Goal: Task Accomplishment & Management: Use online tool/utility

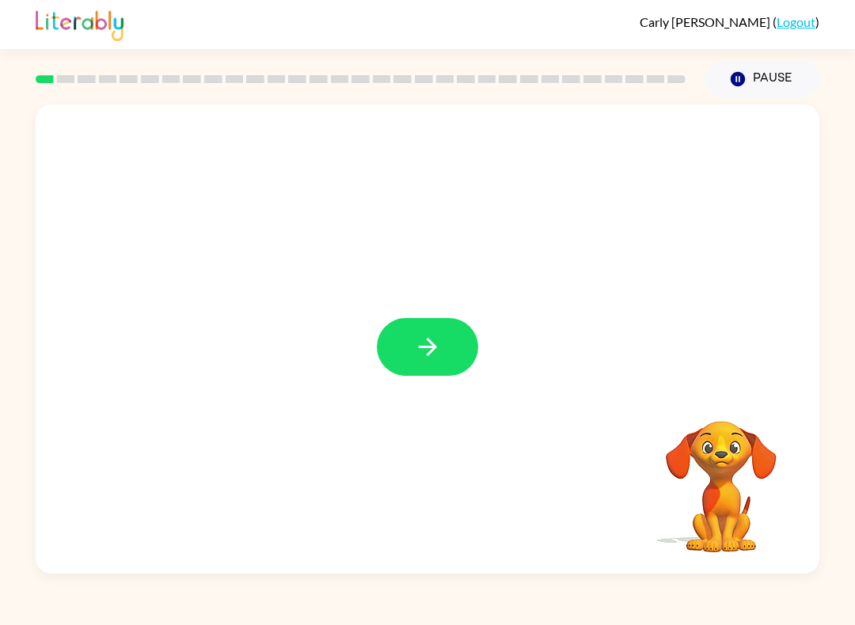
click at [450, 344] on button "button" at bounding box center [427, 347] width 101 height 58
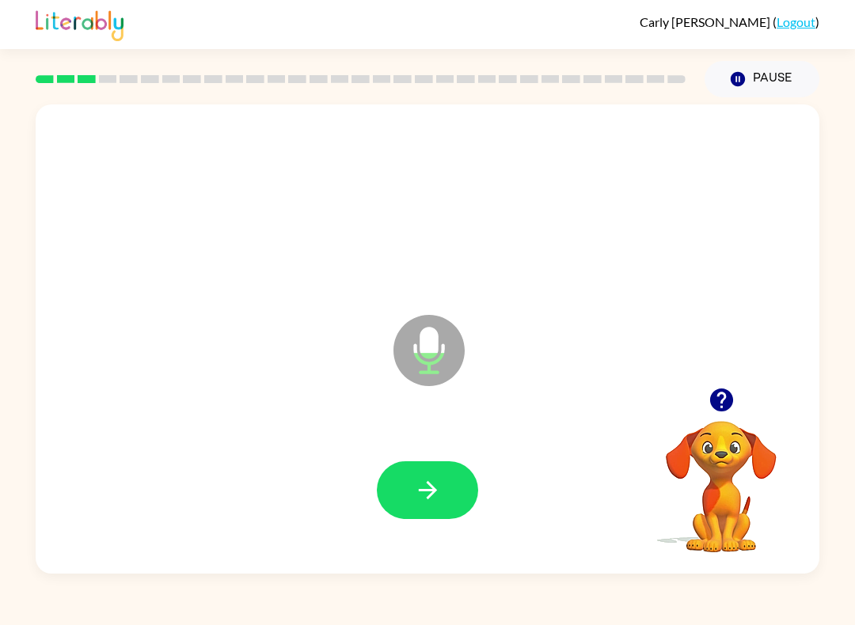
click at [441, 503] on icon "button" at bounding box center [428, 491] width 28 height 28
click at [435, 496] on icon "button" at bounding box center [428, 491] width 28 height 28
click at [431, 485] on icon "button" at bounding box center [428, 491] width 28 height 28
click at [437, 496] on icon "button" at bounding box center [428, 491] width 28 height 28
click at [443, 497] on button "button" at bounding box center [427, 491] width 101 height 58
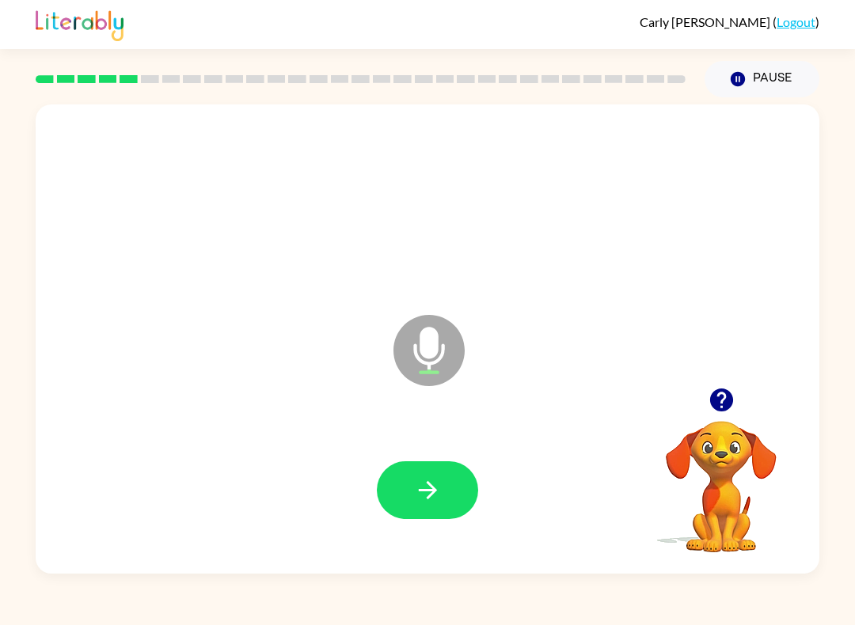
click at [440, 508] on button "button" at bounding box center [427, 491] width 101 height 58
click at [429, 496] on icon "button" at bounding box center [427, 490] width 18 height 18
click at [436, 490] on icon "button" at bounding box center [428, 491] width 28 height 28
click at [423, 495] on icon "button" at bounding box center [428, 491] width 28 height 28
click at [440, 500] on icon "button" at bounding box center [428, 491] width 28 height 28
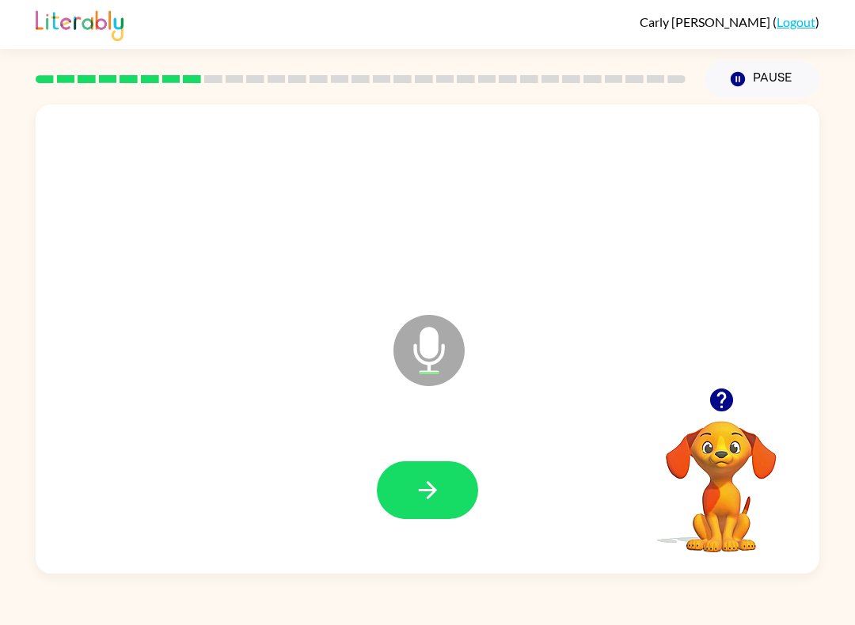
click at [416, 496] on icon "button" at bounding box center [428, 491] width 28 height 28
click at [455, 491] on button "button" at bounding box center [427, 491] width 101 height 58
click at [435, 488] on icon "button" at bounding box center [428, 491] width 28 height 28
click at [436, 501] on icon "button" at bounding box center [428, 491] width 28 height 28
click at [433, 501] on icon "button" at bounding box center [428, 491] width 28 height 28
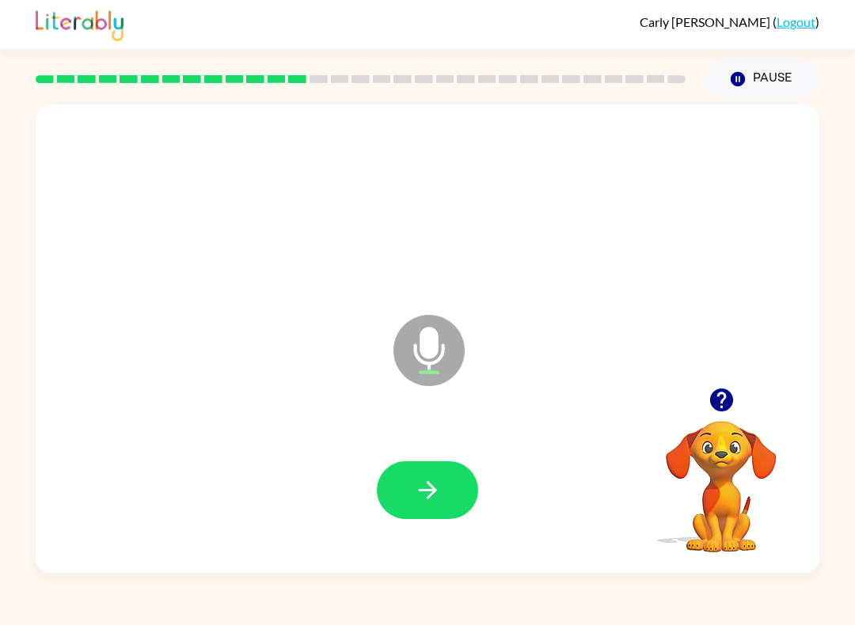
click at [446, 499] on button "button" at bounding box center [427, 491] width 101 height 58
click at [417, 494] on icon "button" at bounding box center [428, 491] width 28 height 28
click at [446, 484] on button "button" at bounding box center [427, 491] width 101 height 58
click at [414, 510] on button "button" at bounding box center [427, 491] width 101 height 58
click at [439, 505] on button "button" at bounding box center [427, 491] width 101 height 58
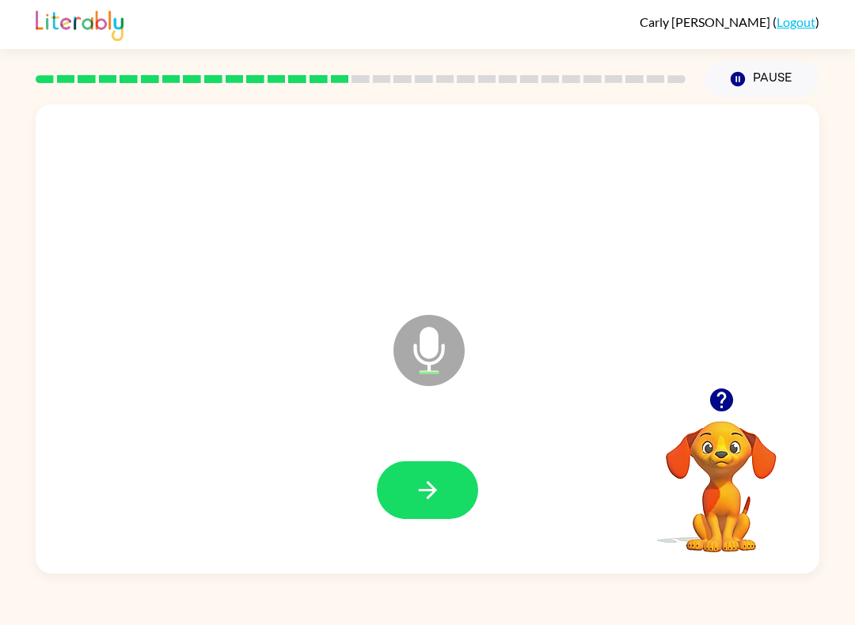
click at [454, 487] on button "button" at bounding box center [427, 491] width 101 height 58
click at [442, 471] on button "button" at bounding box center [427, 491] width 101 height 58
click at [445, 507] on button "button" at bounding box center [427, 491] width 101 height 58
click at [431, 499] on icon "button" at bounding box center [428, 491] width 28 height 28
click at [450, 504] on button "button" at bounding box center [427, 491] width 101 height 58
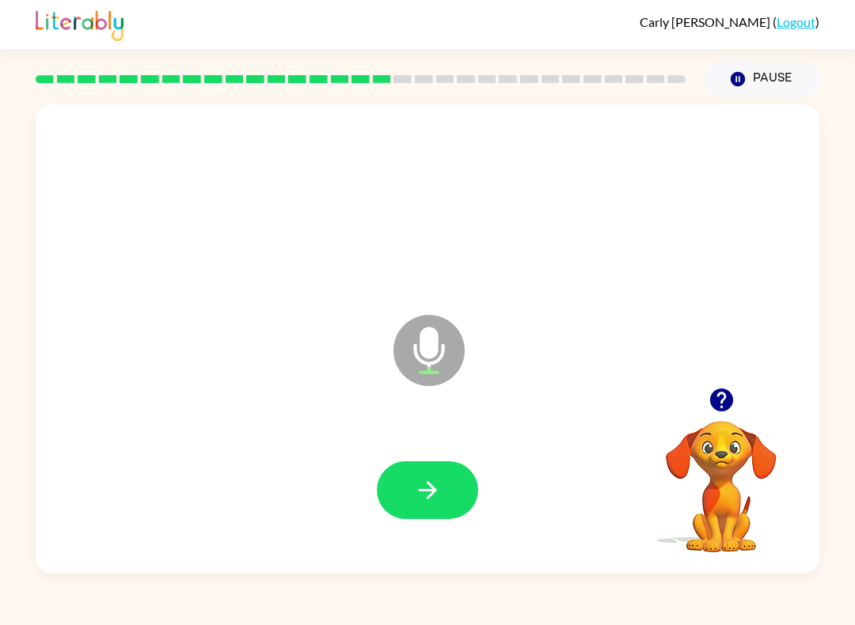
click at [435, 487] on icon "button" at bounding box center [428, 491] width 28 height 28
click at [429, 496] on icon "button" at bounding box center [428, 491] width 28 height 28
click at [444, 492] on button "button" at bounding box center [427, 491] width 101 height 58
click at [438, 507] on button "button" at bounding box center [427, 491] width 101 height 58
click at [427, 499] on icon "button" at bounding box center [427, 490] width 18 height 18
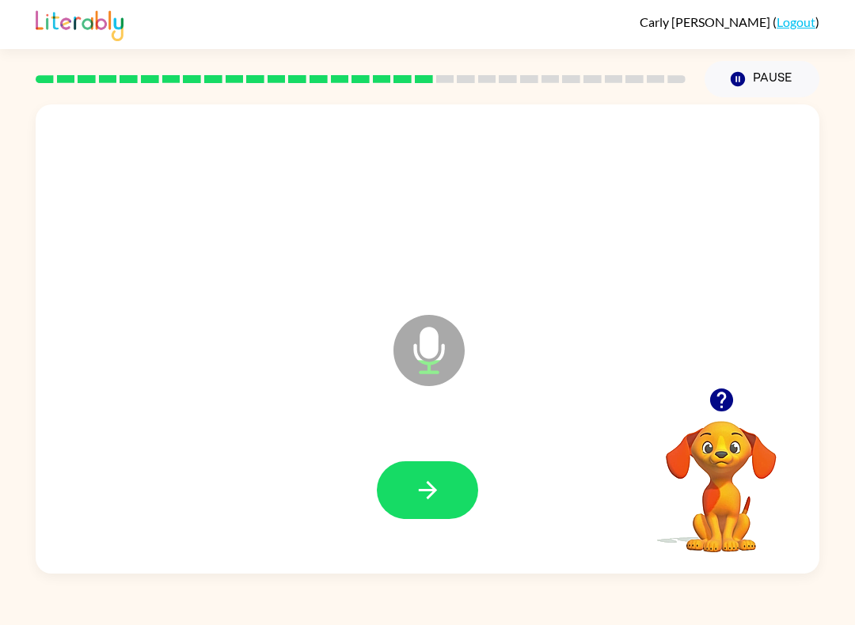
click at [431, 501] on icon "button" at bounding box center [428, 491] width 28 height 28
click at [457, 467] on button "button" at bounding box center [427, 491] width 101 height 58
click at [405, 495] on button "button" at bounding box center [427, 491] width 101 height 58
click at [425, 487] on icon "button" at bounding box center [428, 491] width 28 height 28
click at [448, 489] on button "button" at bounding box center [427, 491] width 101 height 58
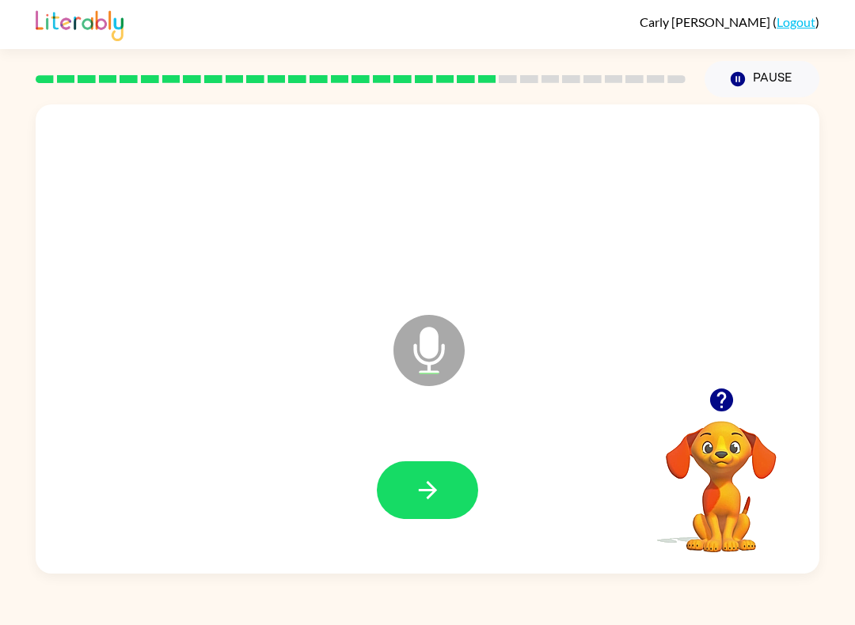
click at [420, 496] on icon "button" at bounding box center [428, 491] width 28 height 28
click at [431, 492] on icon "button" at bounding box center [428, 491] width 28 height 28
click at [442, 453] on div at bounding box center [427, 490] width 752 height 135
click at [420, 472] on button "button" at bounding box center [427, 491] width 101 height 58
click at [439, 507] on button "button" at bounding box center [427, 491] width 101 height 58
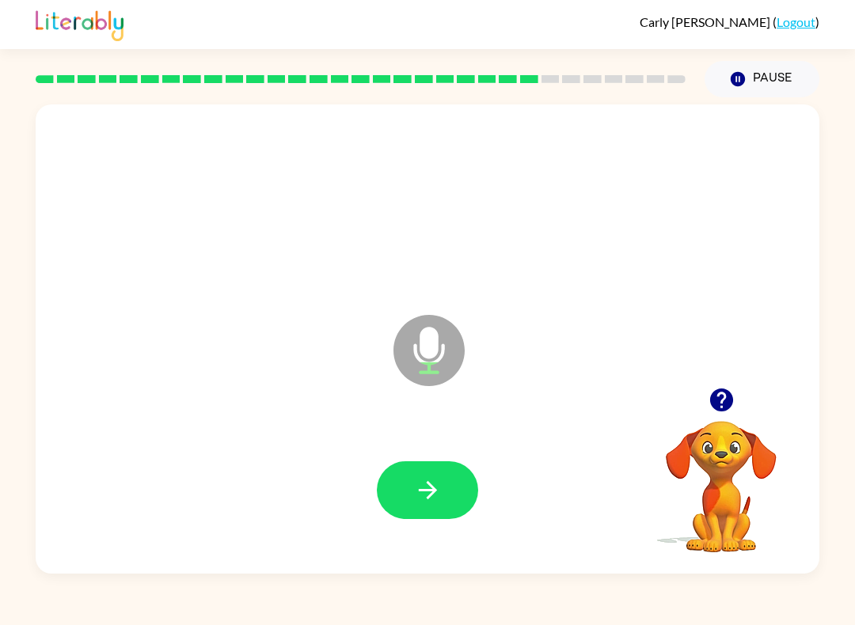
click at [431, 487] on icon "button" at bounding box center [427, 490] width 18 height 18
click at [425, 511] on button "button" at bounding box center [427, 491] width 101 height 58
click at [437, 494] on icon "button" at bounding box center [428, 491] width 28 height 28
click at [417, 506] on button "button" at bounding box center [427, 491] width 101 height 58
click at [435, 496] on icon "button" at bounding box center [428, 491] width 28 height 28
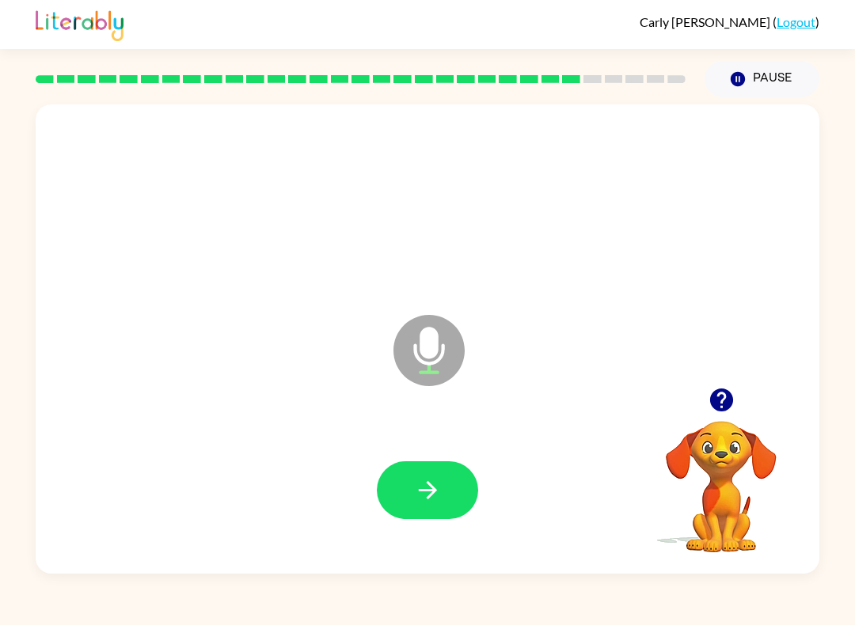
click at [430, 483] on icon "button" at bounding box center [428, 491] width 28 height 28
click at [435, 503] on icon "button" at bounding box center [428, 491] width 28 height 28
click at [452, 496] on button "button" at bounding box center [427, 491] width 101 height 58
click at [420, 469] on button "button" at bounding box center [427, 491] width 101 height 58
click at [424, 504] on icon "button" at bounding box center [428, 491] width 28 height 28
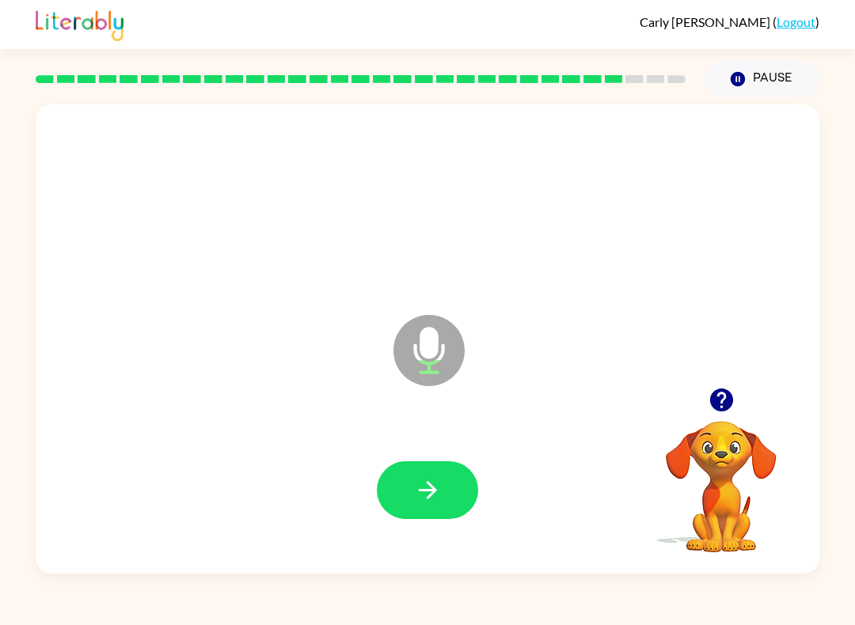
click at [407, 481] on button "button" at bounding box center [427, 491] width 101 height 58
click at [445, 491] on button "button" at bounding box center [427, 491] width 101 height 58
click at [433, 499] on icon "button" at bounding box center [428, 491] width 28 height 28
click at [432, 491] on icon "button" at bounding box center [427, 490] width 18 height 18
click at [433, 499] on icon "button" at bounding box center [428, 491] width 28 height 28
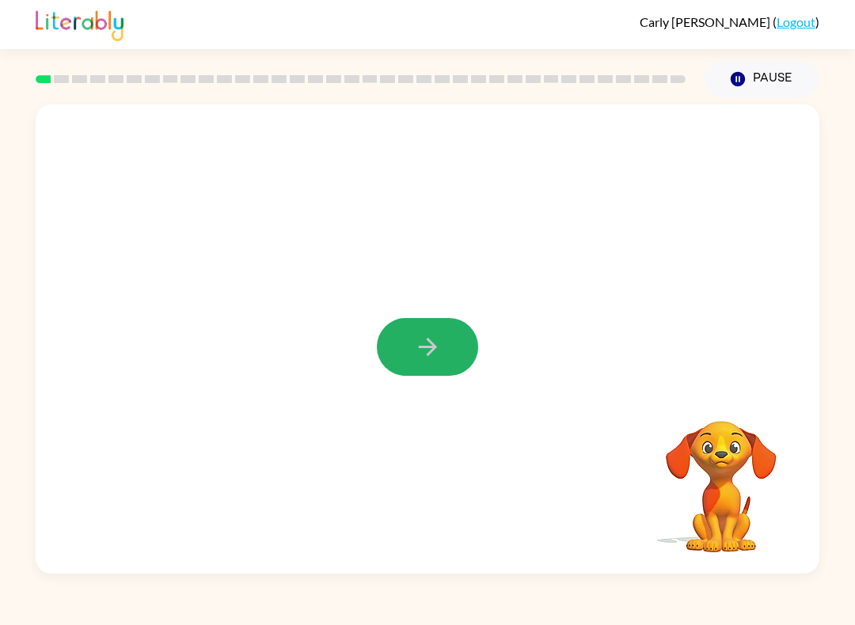
click at [436, 355] on icon "button" at bounding box center [428, 347] width 28 height 28
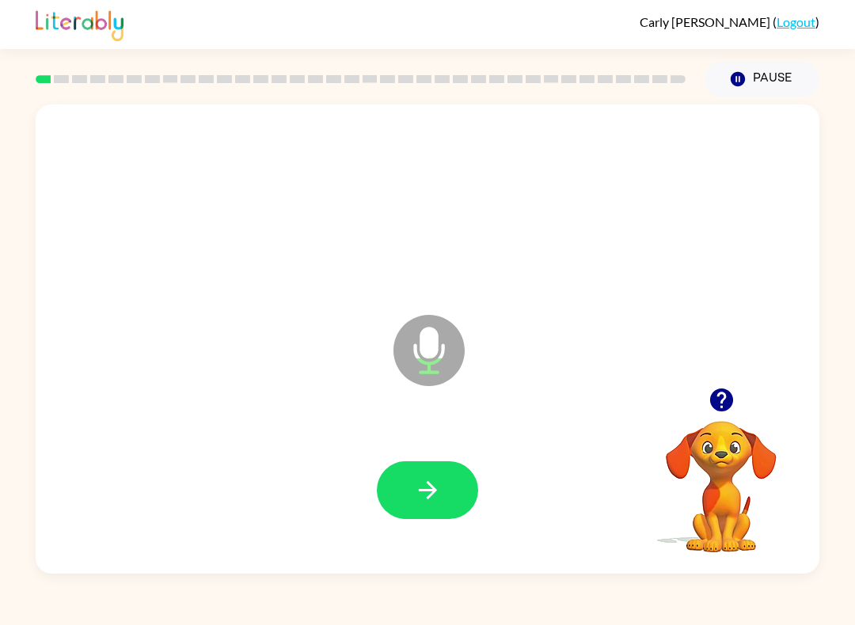
click at [413, 506] on button "button" at bounding box center [427, 491] width 101 height 58
click at [443, 492] on button "button" at bounding box center [427, 491] width 101 height 58
click at [423, 514] on button "button" at bounding box center [427, 491] width 101 height 58
click at [445, 507] on button "button" at bounding box center [427, 491] width 101 height 58
click at [462, 511] on button "button" at bounding box center [427, 491] width 101 height 58
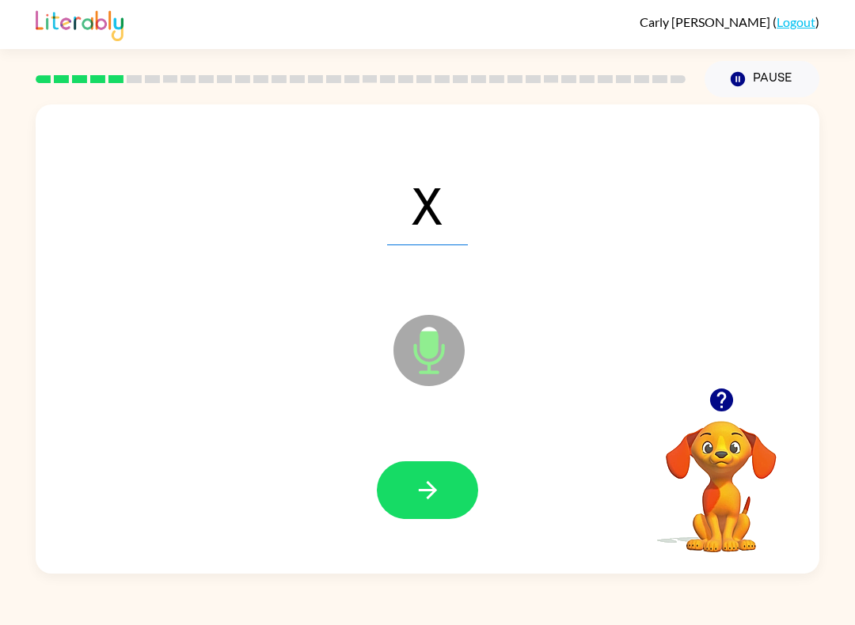
click at [414, 481] on icon "button" at bounding box center [428, 491] width 28 height 28
click at [423, 504] on icon "button" at bounding box center [428, 491] width 28 height 28
click at [419, 493] on icon "button" at bounding box center [428, 491] width 28 height 28
click at [435, 503] on icon "button" at bounding box center [428, 491] width 28 height 28
click at [448, 487] on button "button" at bounding box center [427, 491] width 101 height 58
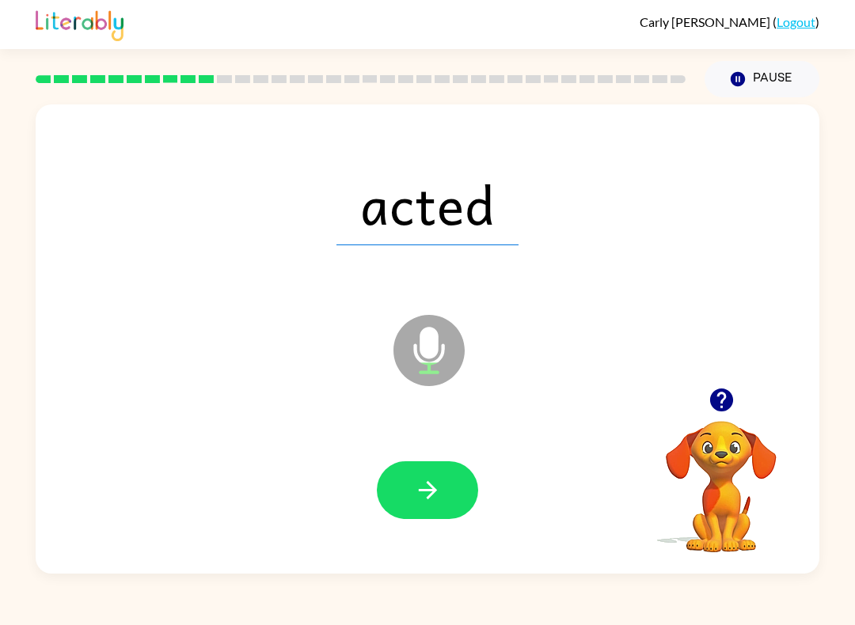
click at [446, 484] on button "button" at bounding box center [427, 491] width 101 height 58
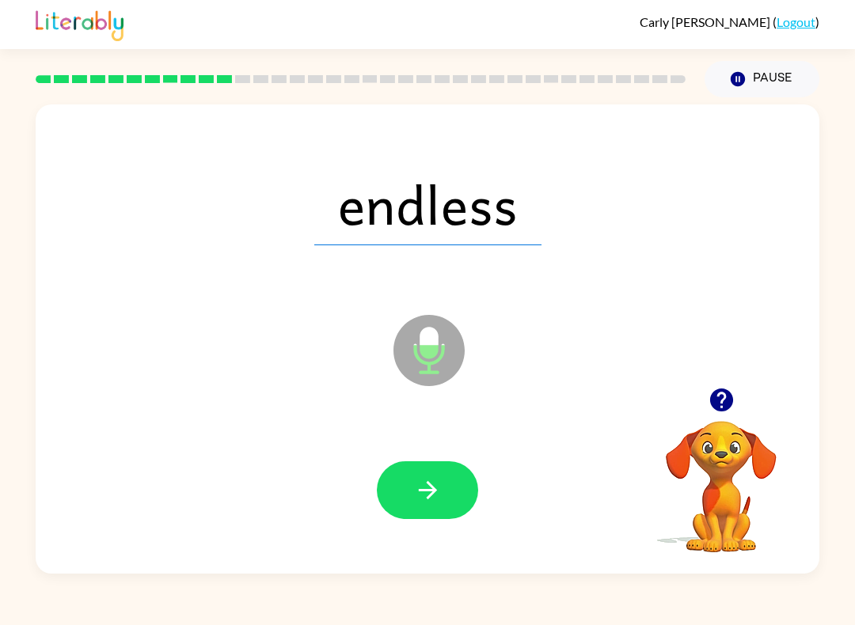
click at [417, 496] on icon "button" at bounding box center [428, 491] width 28 height 28
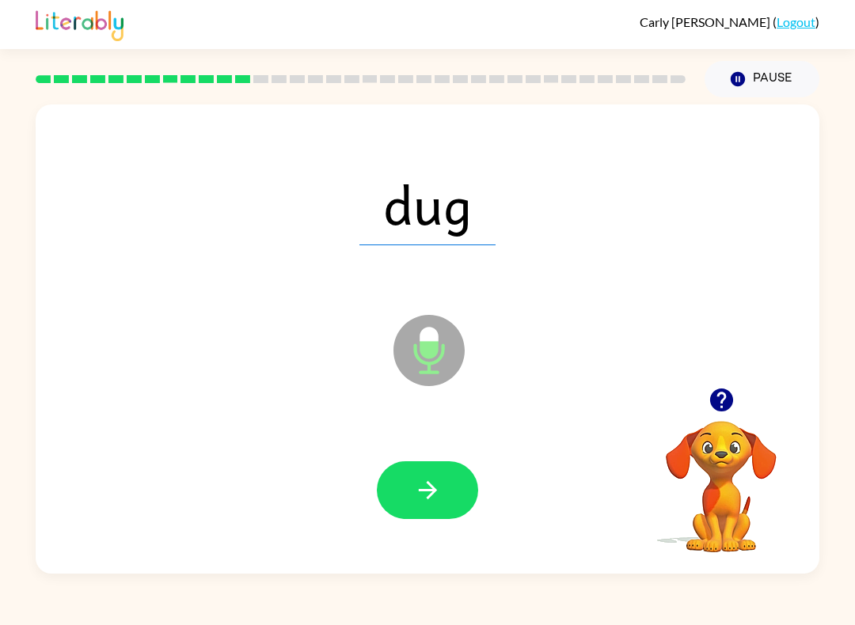
click at [429, 473] on button "button" at bounding box center [427, 491] width 101 height 58
click at [438, 480] on icon "button" at bounding box center [428, 491] width 28 height 28
click at [427, 481] on icon "button" at bounding box center [428, 491] width 28 height 28
click at [455, 505] on button "button" at bounding box center [427, 491] width 101 height 58
click at [432, 477] on button "button" at bounding box center [427, 491] width 101 height 58
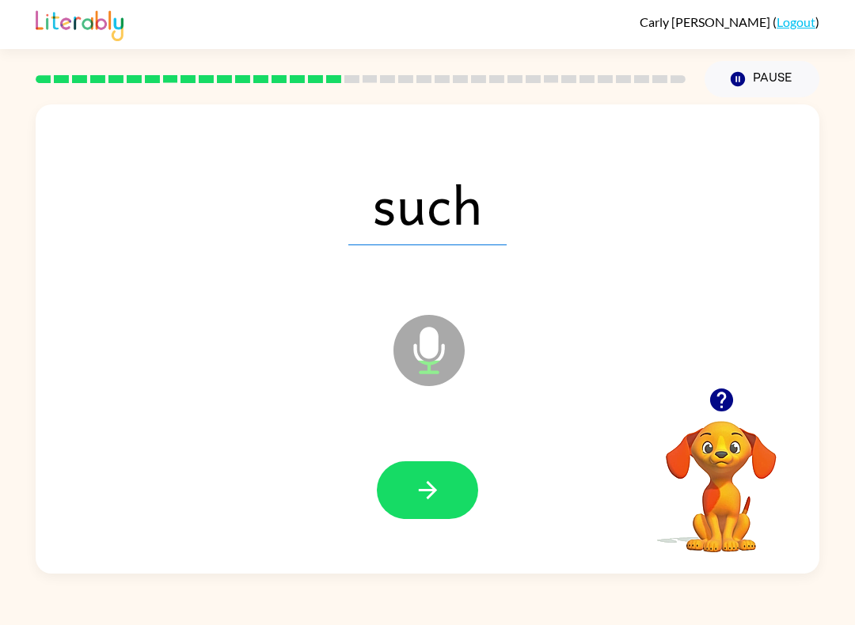
click at [432, 508] on button "button" at bounding box center [427, 491] width 101 height 58
click at [430, 469] on button "button" at bounding box center [427, 491] width 101 height 58
click at [438, 486] on icon "button" at bounding box center [428, 491] width 28 height 28
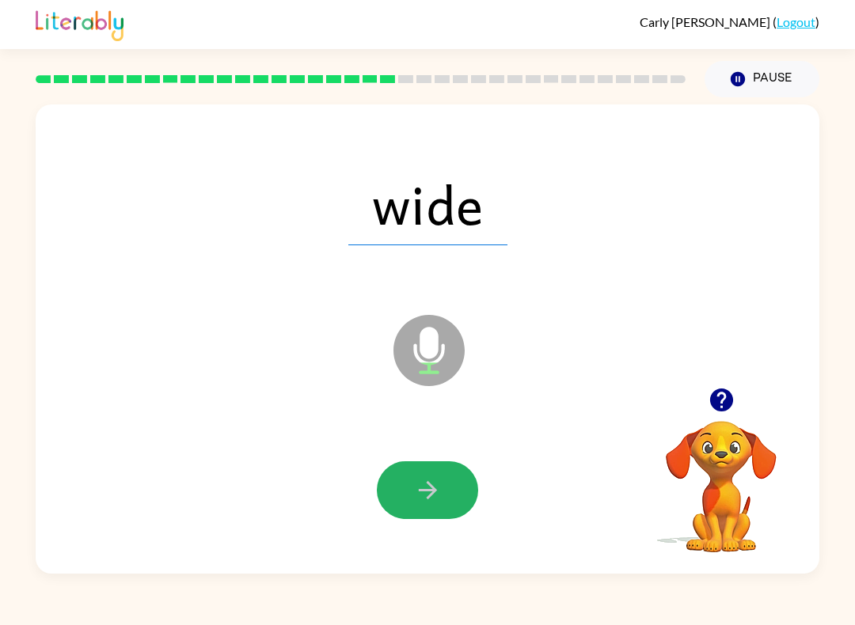
click at [458, 504] on button "button" at bounding box center [427, 491] width 101 height 58
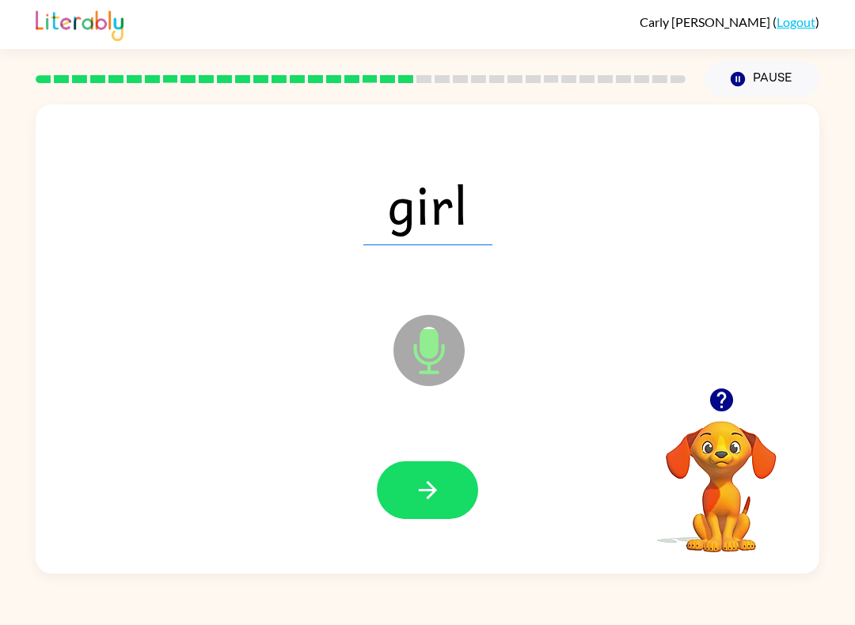
click at [433, 499] on icon "button" at bounding box center [428, 491] width 28 height 28
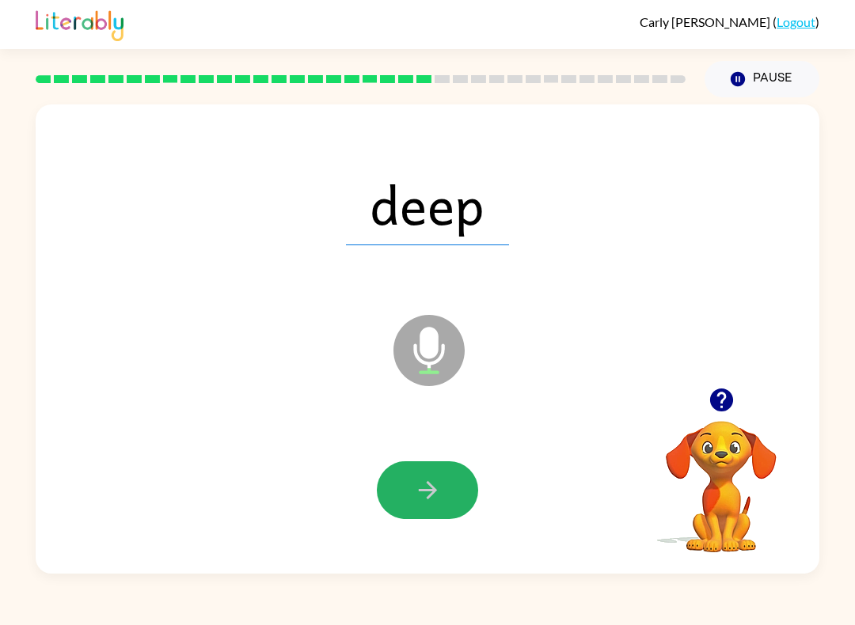
click at [421, 490] on icon "button" at bounding box center [428, 491] width 28 height 28
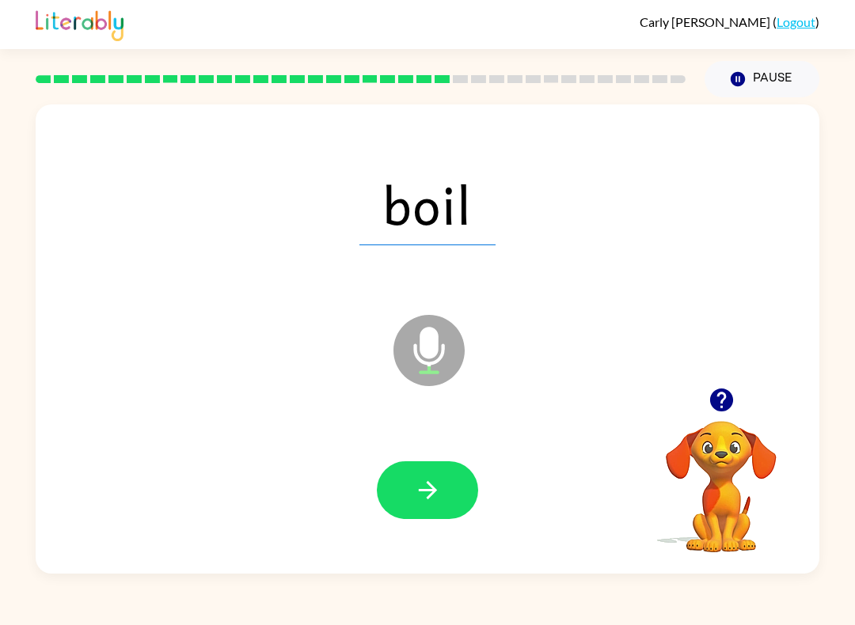
click at [421, 479] on icon "button" at bounding box center [428, 491] width 28 height 28
click at [444, 474] on button "button" at bounding box center [427, 491] width 101 height 58
click at [429, 492] on icon "button" at bounding box center [428, 491] width 28 height 28
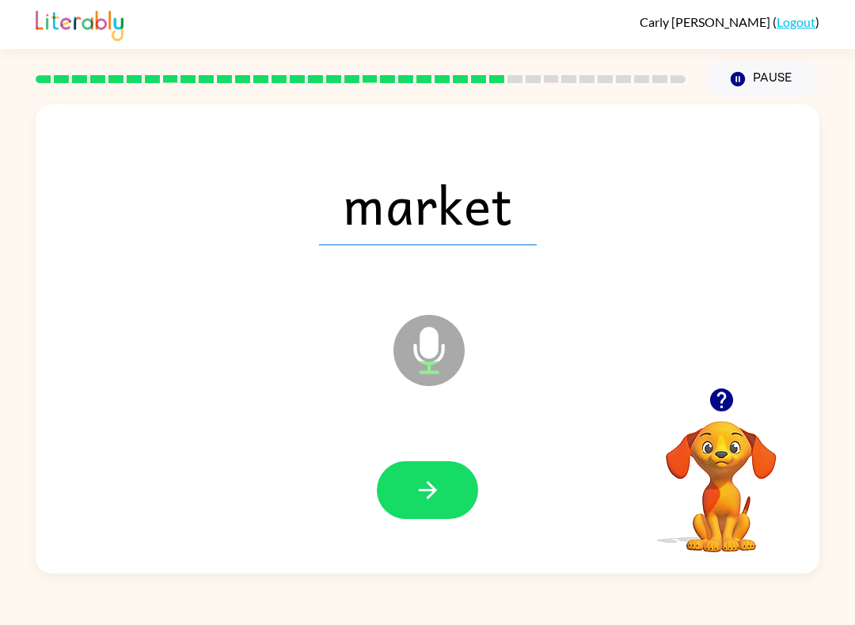
click at [445, 499] on button "button" at bounding box center [427, 491] width 101 height 58
click at [439, 508] on button "button" at bounding box center [427, 491] width 101 height 58
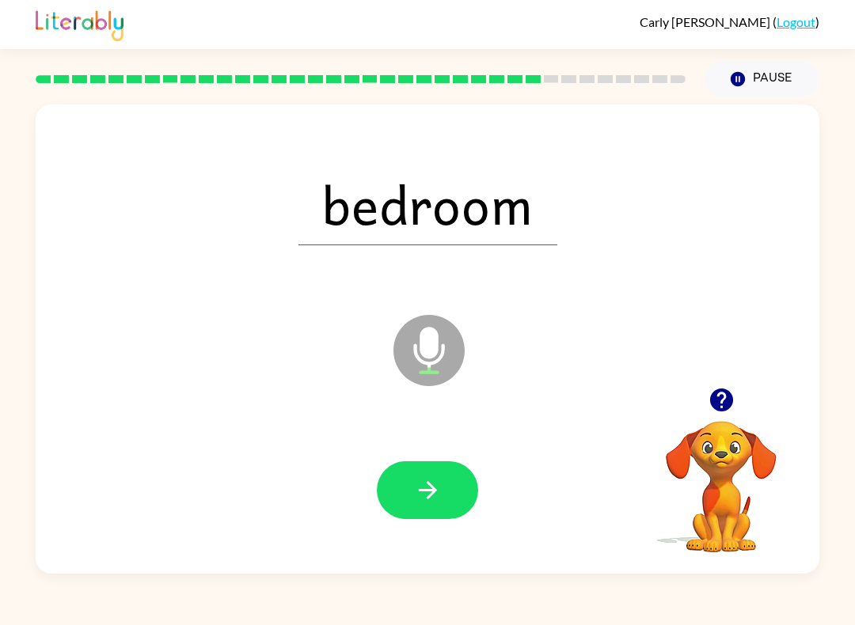
click at [414, 487] on icon "button" at bounding box center [428, 491] width 28 height 28
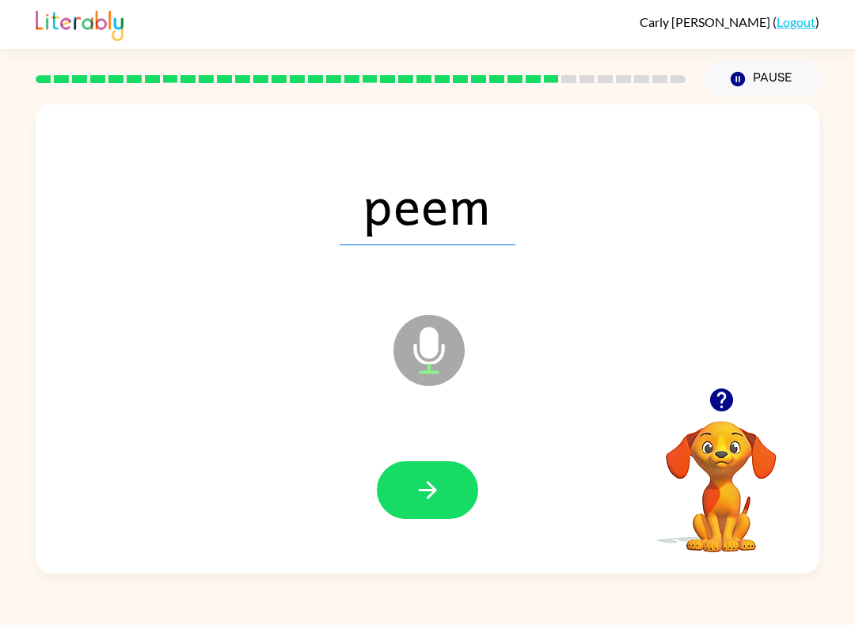
click at [441, 479] on icon "button" at bounding box center [428, 491] width 28 height 28
click at [424, 493] on icon "button" at bounding box center [428, 491] width 28 height 28
click at [425, 489] on icon "button" at bounding box center [428, 491] width 28 height 28
click at [420, 505] on button "button" at bounding box center [427, 491] width 101 height 58
click at [454, 475] on button "button" at bounding box center [427, 491] width 101 height 58
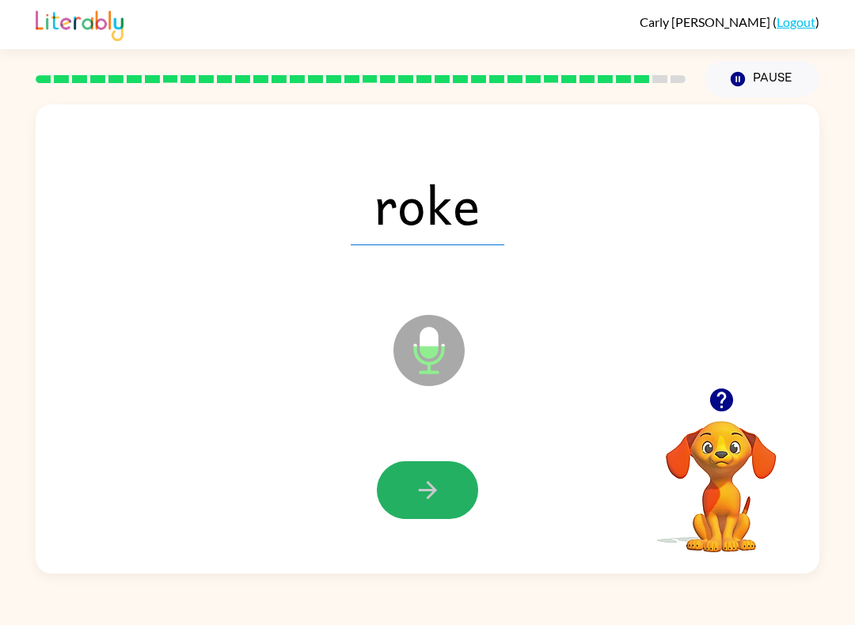
click at [431, 480] on icon "button" at bounding box center [428, 491] width 28 height 28
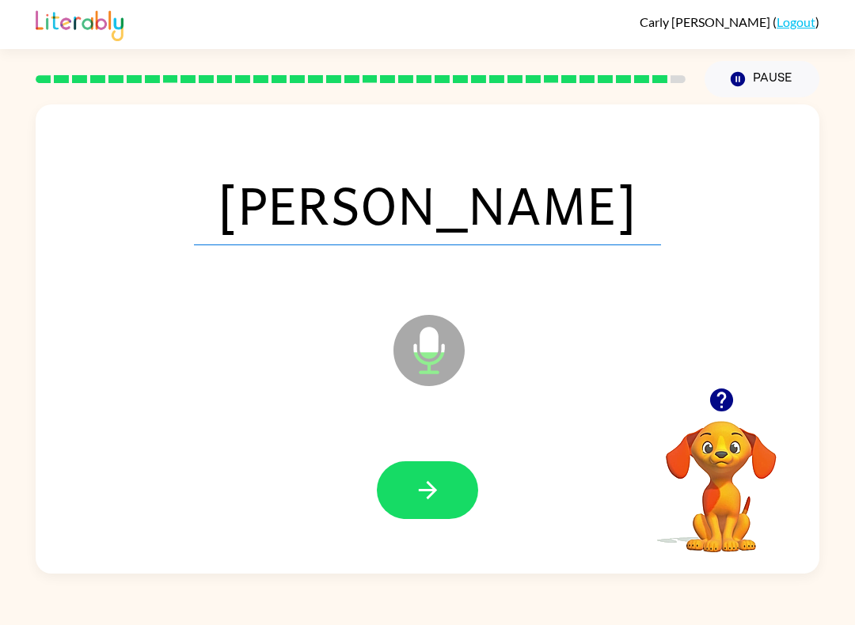
click at [438, 487] on icon "button" at bounding box center [428, 491] width 28 height 28
